Goal: Information Seeking & Learning: Check status

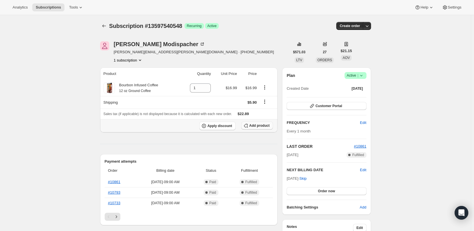
click at [253, 124] on span "Add product" at bounding box center [259, 126] width 20 height 5
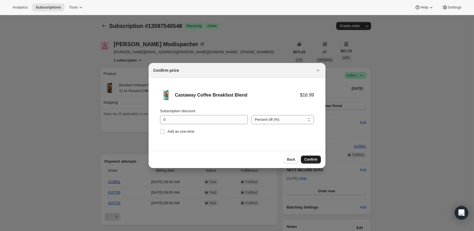
click at [309, 158] on span "Confirm" at bounding box center [310, 159] width 13 height 5
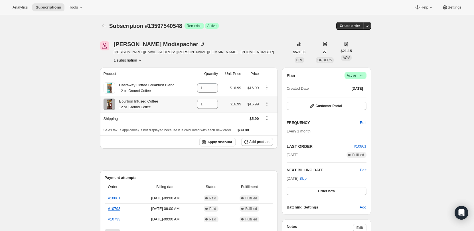
click at [268, 104] on icon "Product actions" at bounding box center [267, 104] width 6 height 6
click at [211, 105] on div "1" at bounding box center [207, 104] width 21 height 9
click at [214, 106] on icon at bounding box center [214, 107] width 3 height 2
type input "0"
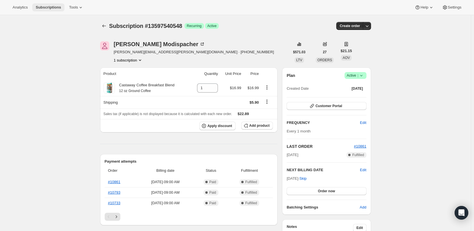
click at [45, 6] on span "Subscriptions" at bounding box center [48, 7] width 25 height 5
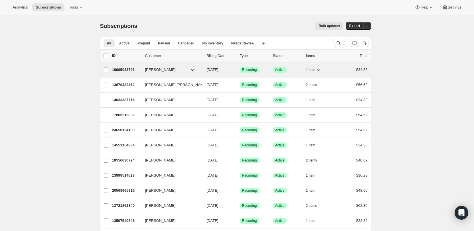
click at [164, 70] on span "[PERSON_NAME]" at bounding box center [160, 70] width 31 height 6
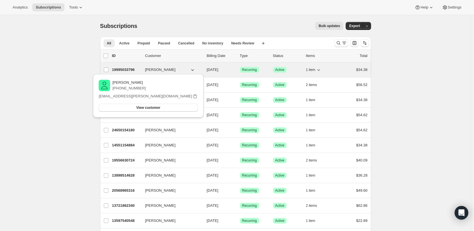
click at [128, 67] on p "19995033796" at bounding box center [126, 70] width 29 height 6
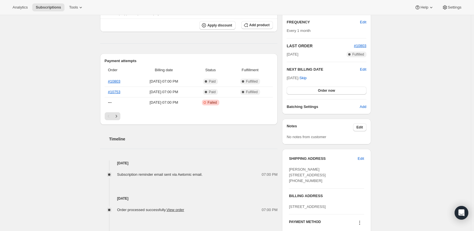
scroll to position [15, 0]
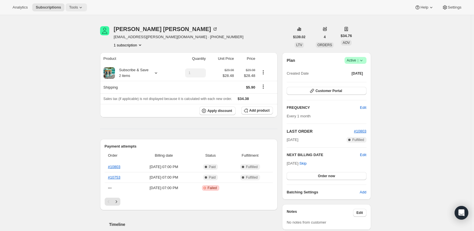
click at [78, 7] on icon at bounding box center [81, 8] width 6 height 6
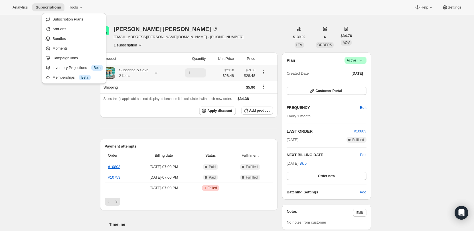
click at [155, 72] on icon at bounding box center [156, 73] width 6 height 6
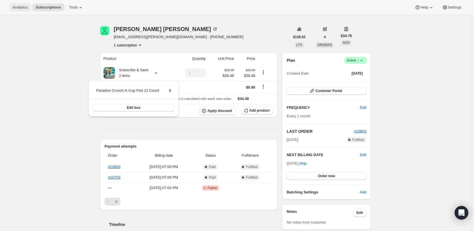
click at [21, 8] on span "Analytics" at bounding box center [20, 7] width 15 height 5
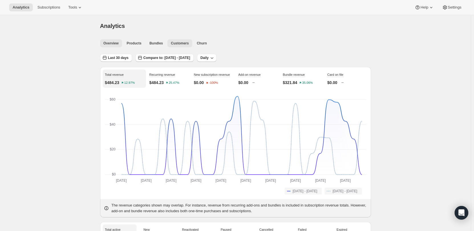
click at [177, 46] on button "Customers" at bounding box center [179, 43] width 25 height 8
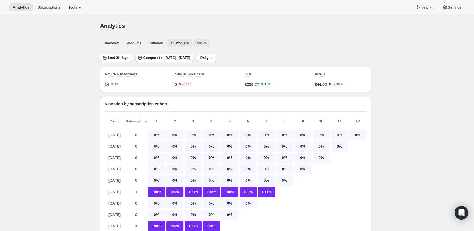
click at [201, 45] on span "Churn" at bounding box center [202, 43] width 10 height 5
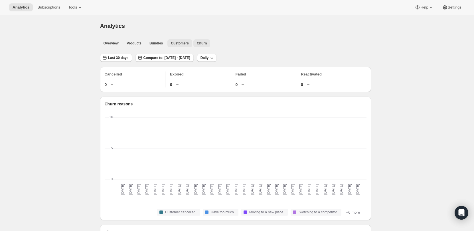
click at [169, 43] on button "Customers" at bounding box center [179, 43] width 25 height 8
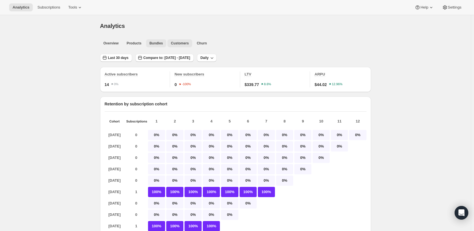
click at [153, 41] on span "Bundles" at bounding box center [155, 43] width 13 height 5
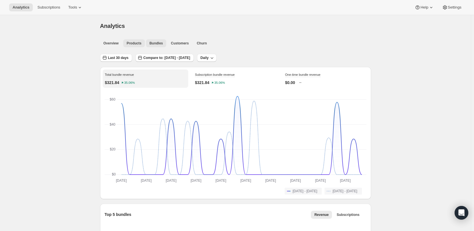
click at [138, 44] on span "Products" at bounding box center [134, 43] width 15 height 5
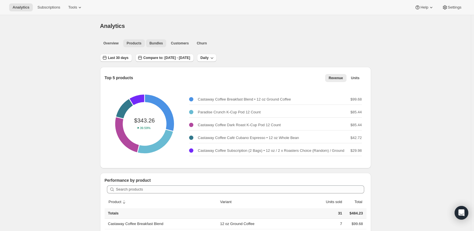
click at [155, 41] on span "Bundles" at bounding box center [155, 43] width 13 height 5
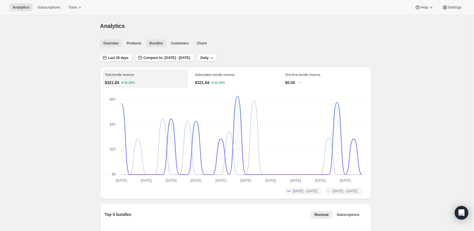
click at [112, 45] on span "Overview" at bounding box center [111, 43] width 15 height 5
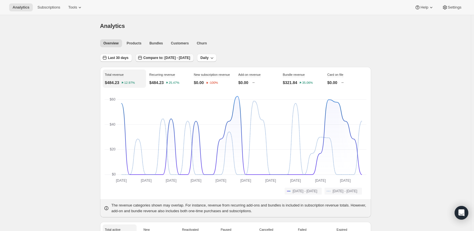
click at [190, 57] on span "Compare to: [DATE] - [DATE]" at bounding box center [166, 58] width 47 height 5
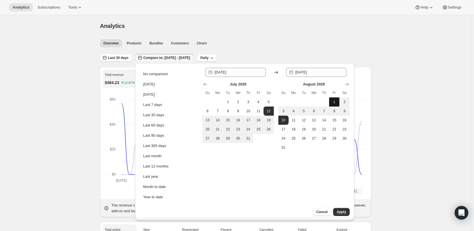
click at [335, 105] on button "1" at bounding box center [334, 102] width 10 height 9
type input "[DATE]"
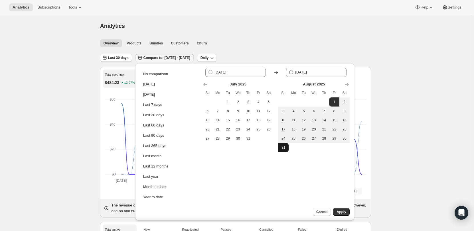
click at [280, 147] on button "31" at bounding box center [283, 147] width 10 height 9
type input "[DATE]"
click at [345, 211] on span "Apply" at bounding box center [341, 212] width 9 height 5
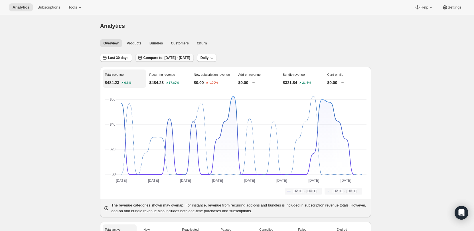
click at [175, 59] on span "Compare to: [DATE] - [DATE]" at bounding box center [166, 58] width 47 height 5
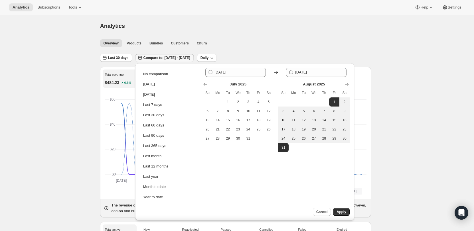
drag, startPoint x: 133, startPoint y: 57, endPoint x: 124, endPoint y: 50, distance: 10.8
click at [129, 57] on div "Last 30 days Compare to: [DATE] - [DATE] Daily" at bounding box center [235, 55] width 271 height 13
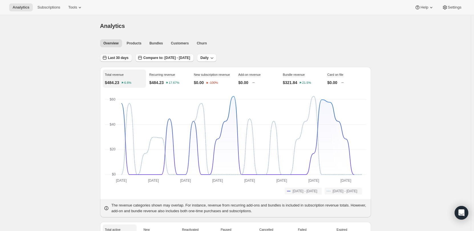
click at [124, 58] on span "Last 30 days" at bounding box center [118, 58] width 21 height 5
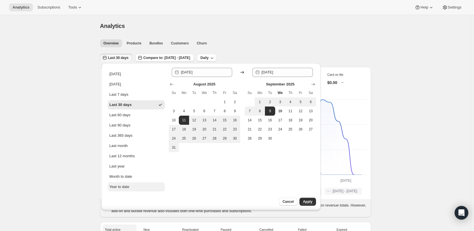
click at [124, 185] on div "Year to date" at bounding box center [120, 187] width 20 height 6
type input "[DATE]"
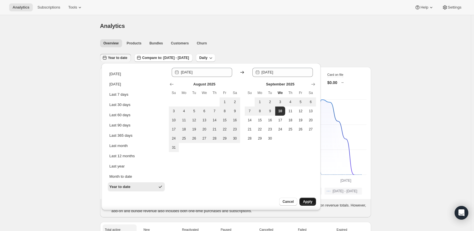
click at [309, 201] on span "Apply" at bounding box center [307, 202] width 9 height 5
